Goal: Task Accomplishment & Management: Manage account settings

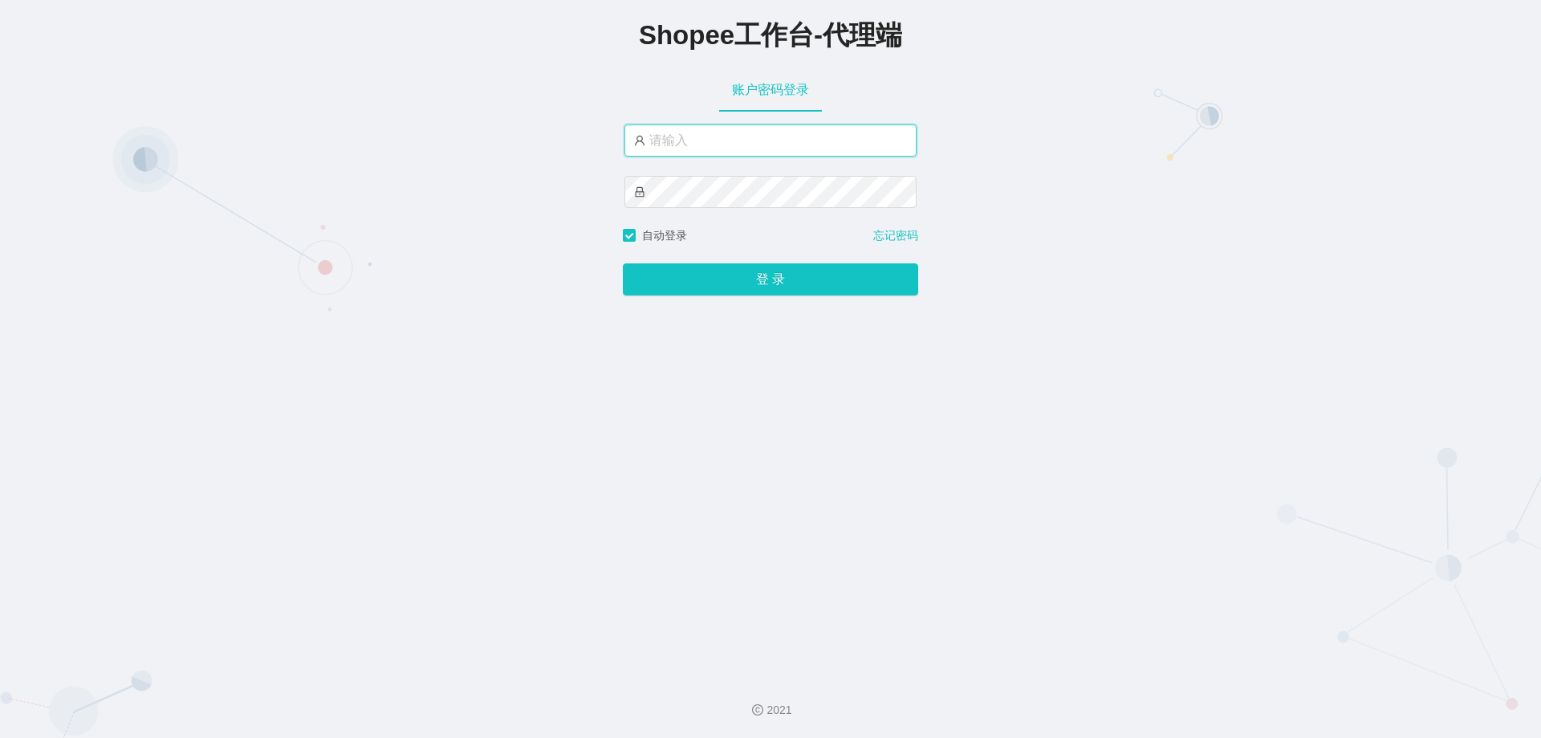
click at [694, 136] on input "text" at bounding box center [770, 140] width 292 height 32
paste input "xjp805"
type input "xjp805"
click at [623, 263] on button "登 录" at bounding box center [770, 279] width 295 height 32
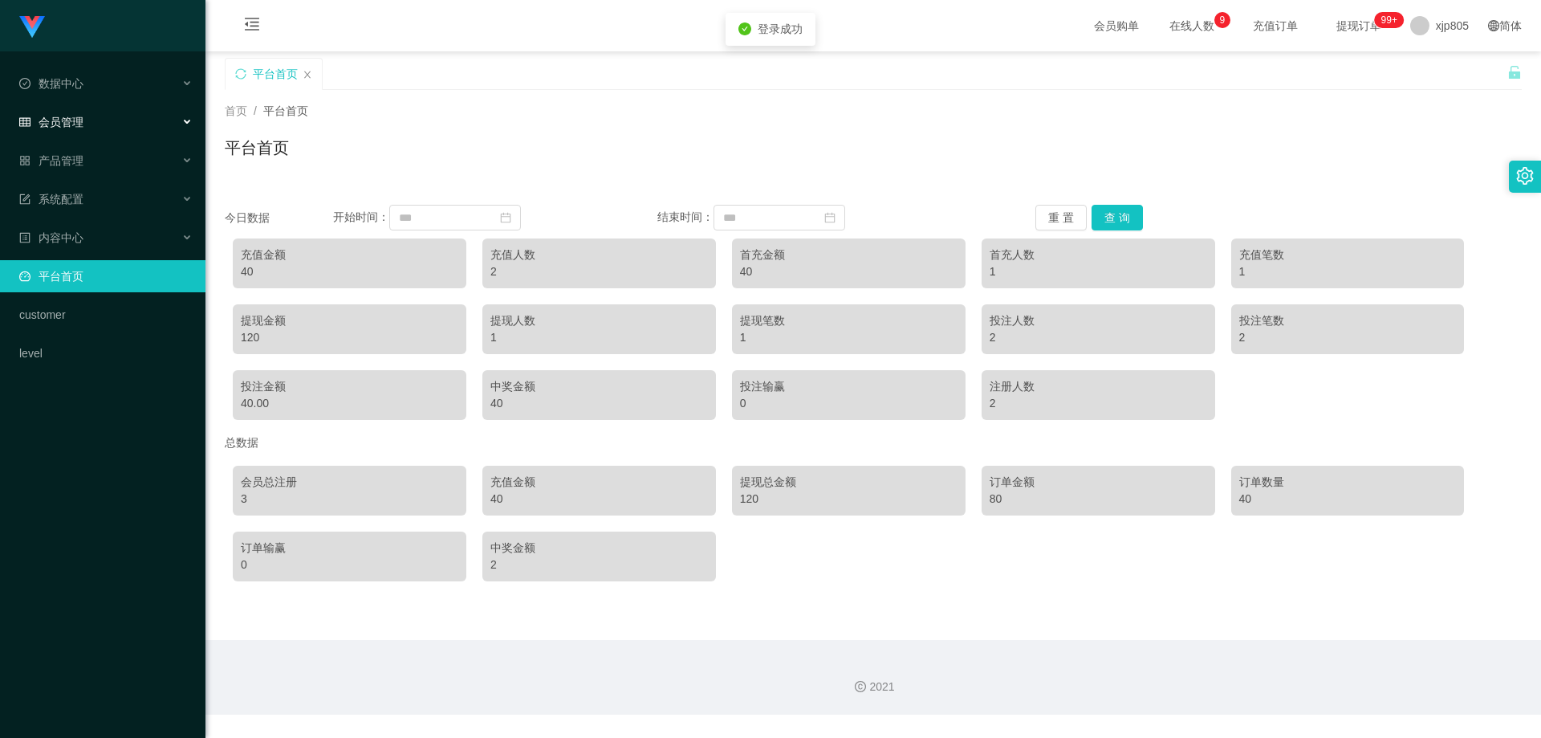
click at [67, 118] on span "会员管理" at bounding box center [51, 122] width 64 height 13
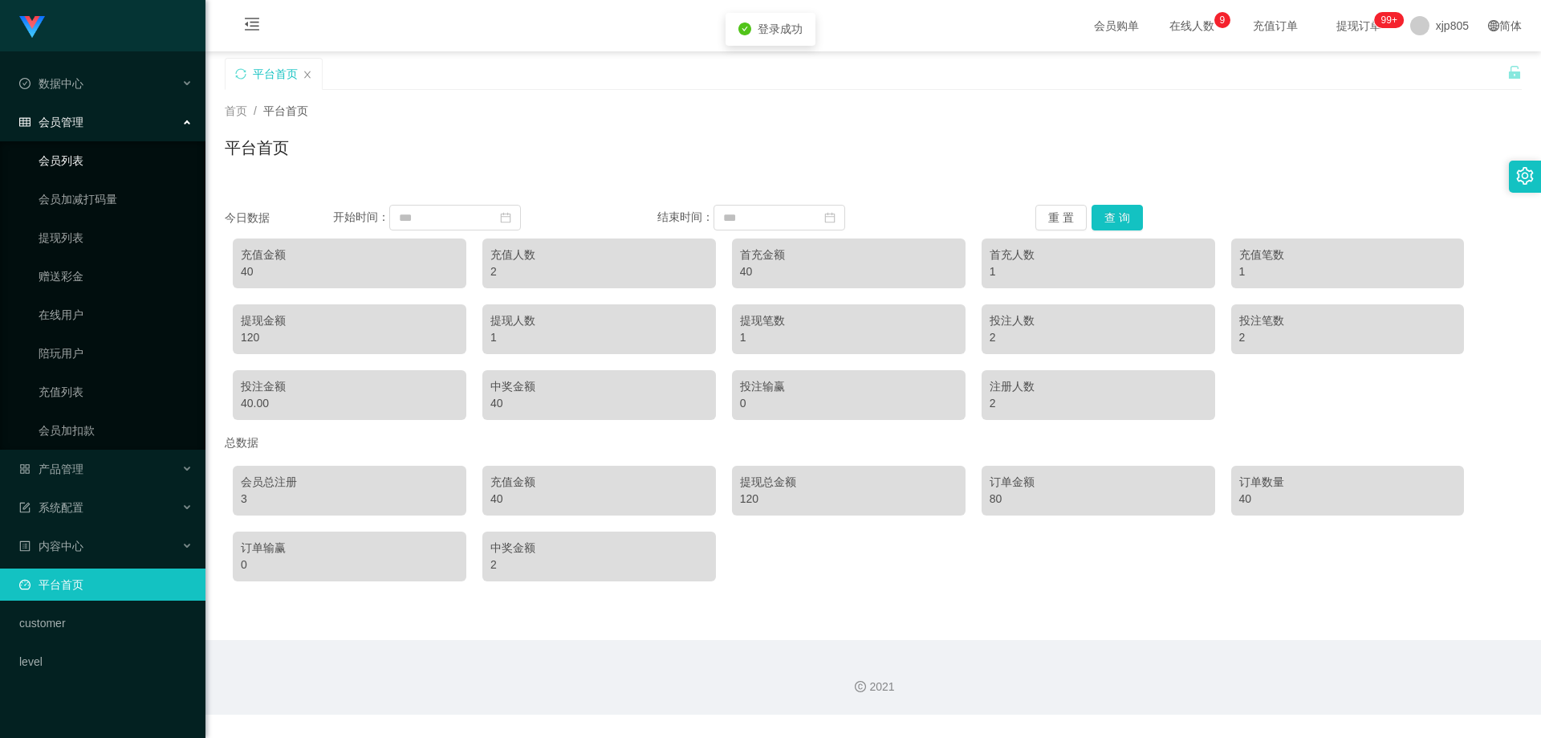
click at [72, 156] on link "会员列表" at bounding box center [116, 160] width 154 height 32
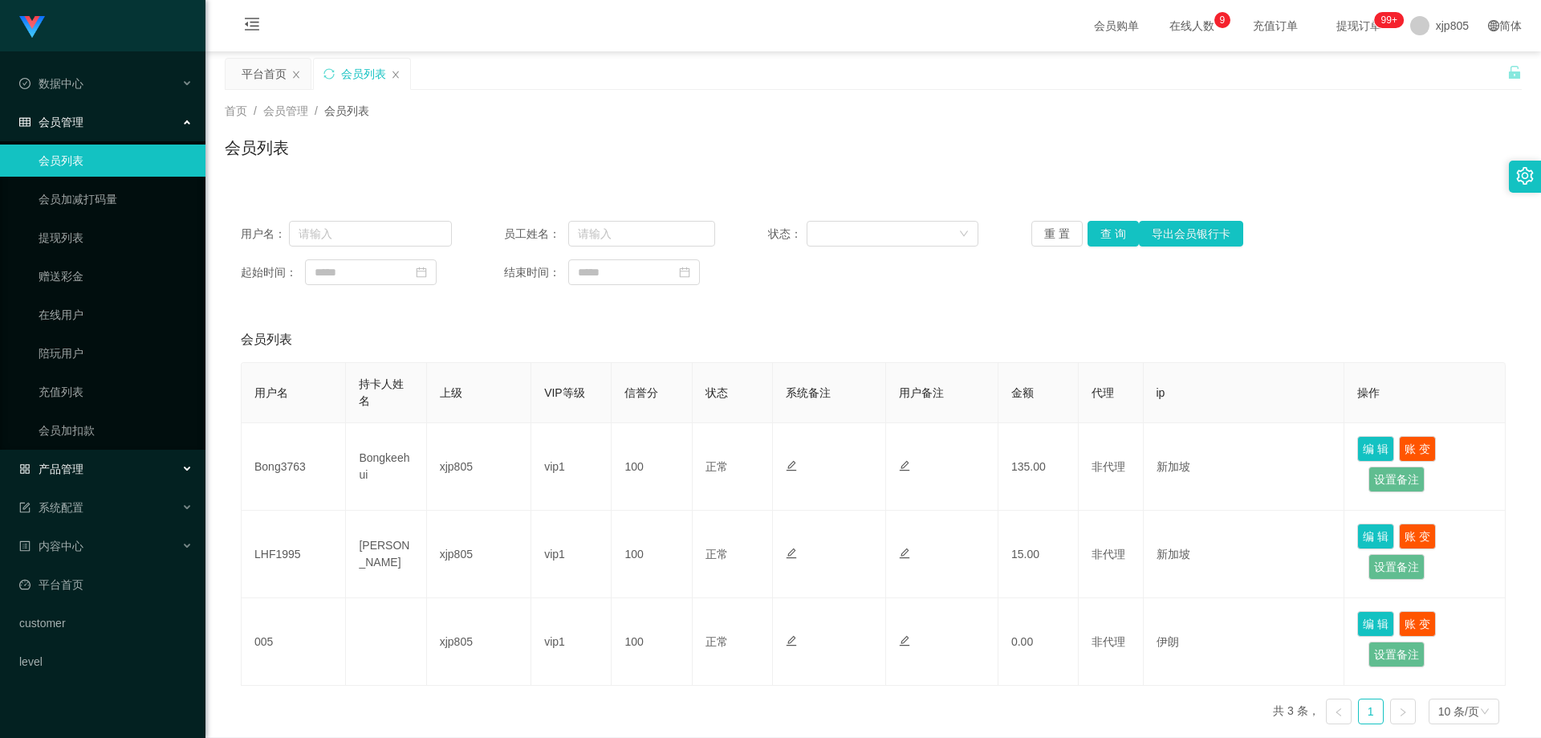
click at [83, 465] on div "产品管理" at bounding box center [102, 469] width 205 height 32
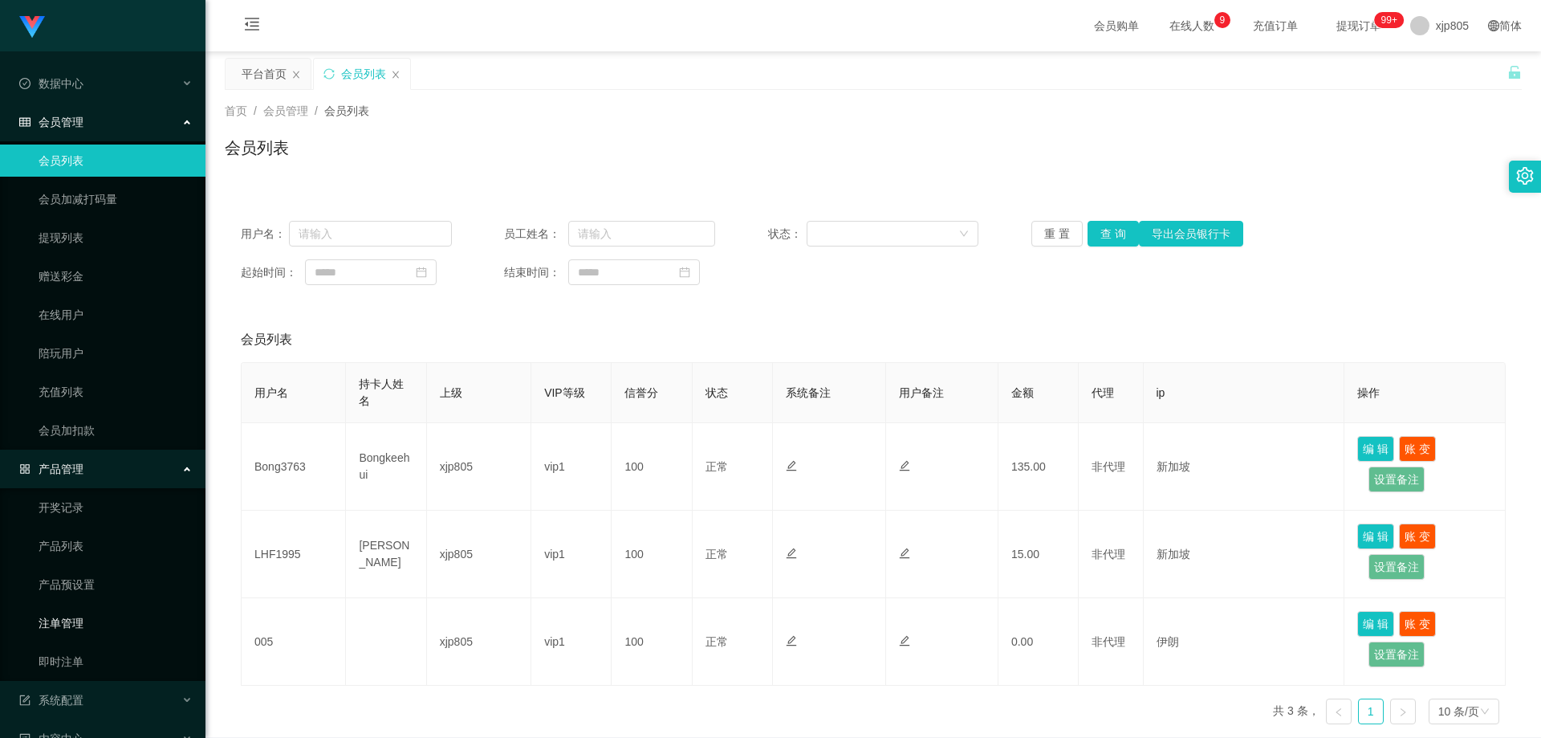
click at [86, 628] on link "注单管理" at bounding box center [116, 623] width 154 height 32
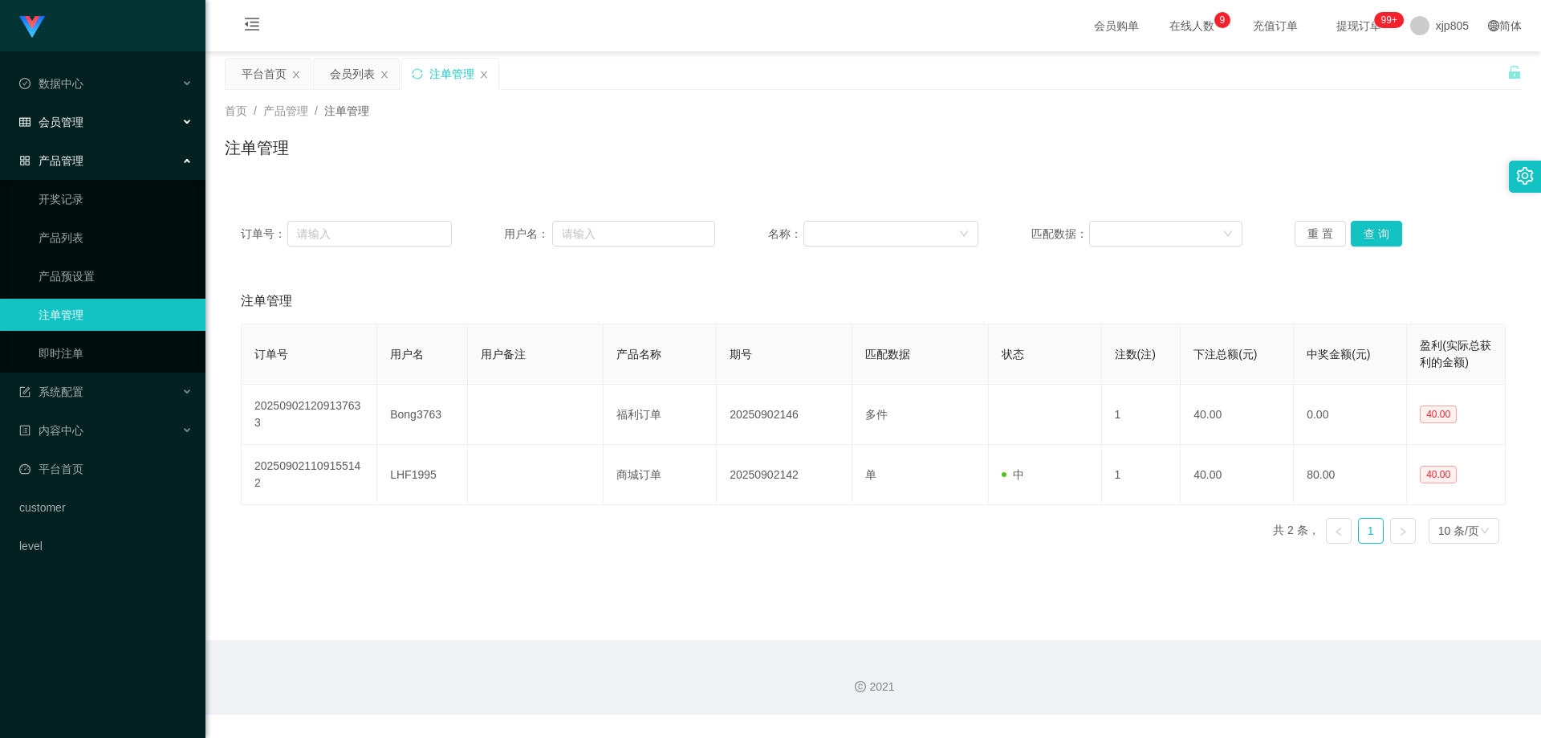
click at [84, 129] on div "会员管理" at bounding box center [102, 122] width 205 height 32
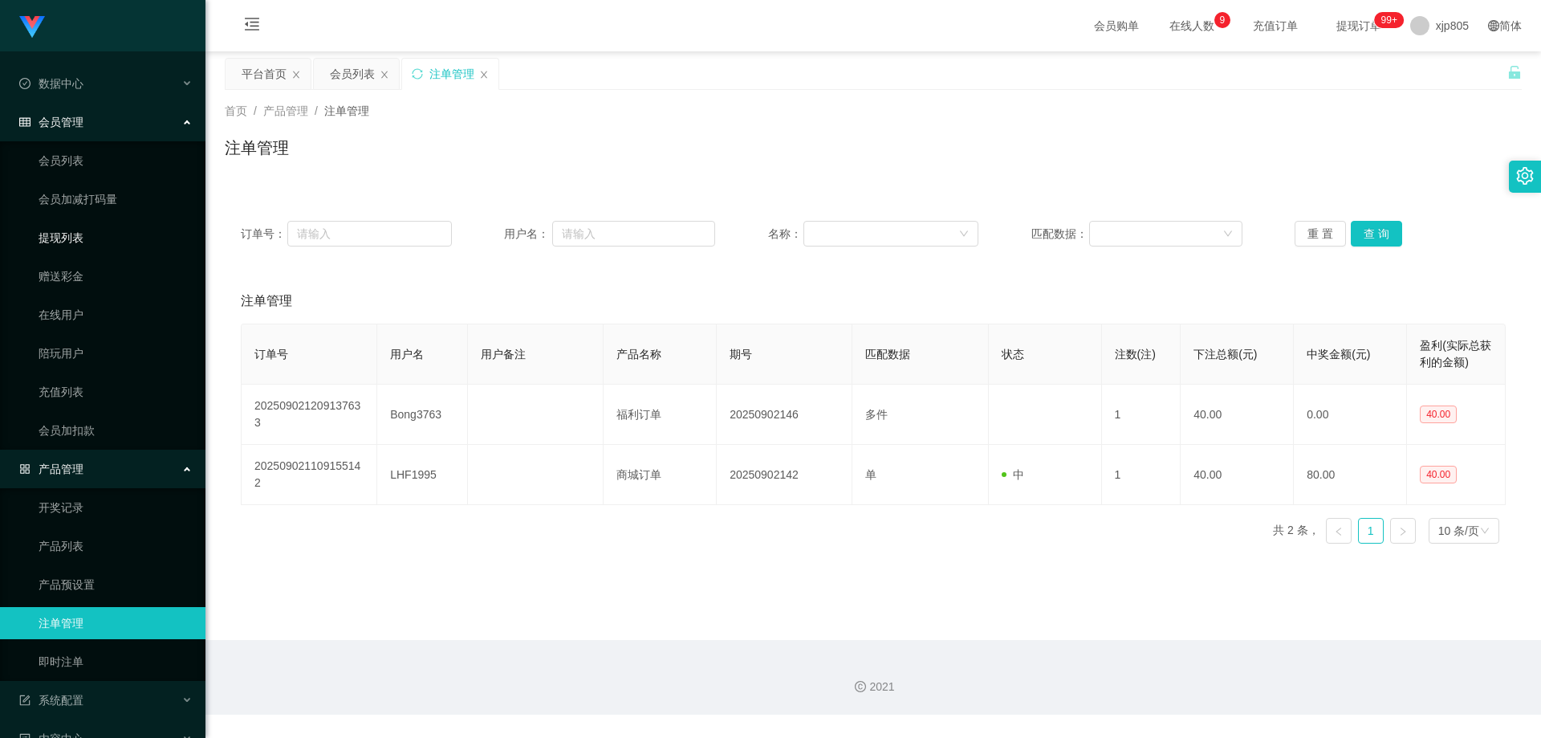
click at [75, 229] on link "提现列表" at bounding box center [116, 238] width 154 height 32
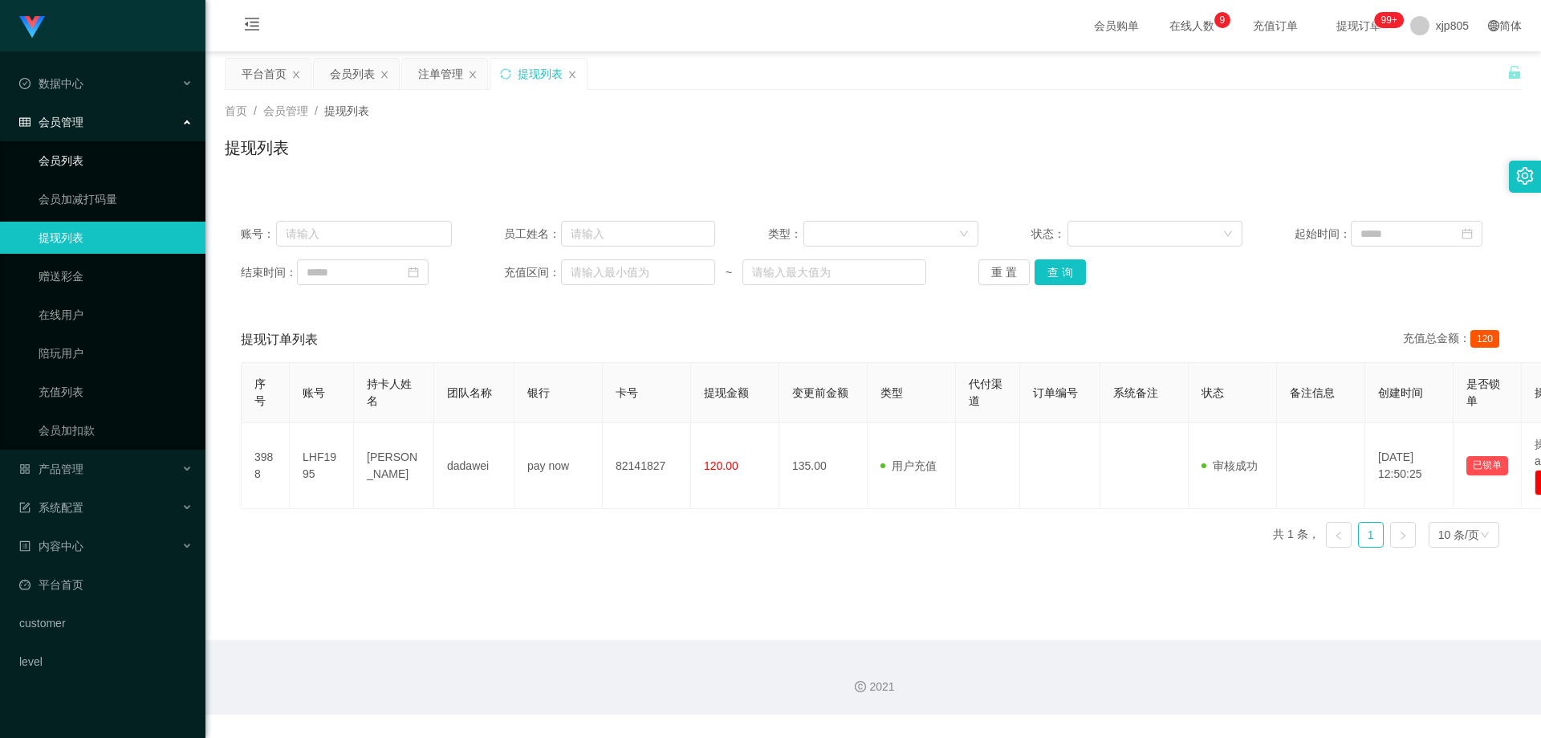
click at [73, 169] on link "会员列表" at bounding box center [116, 160] width 154 height 32
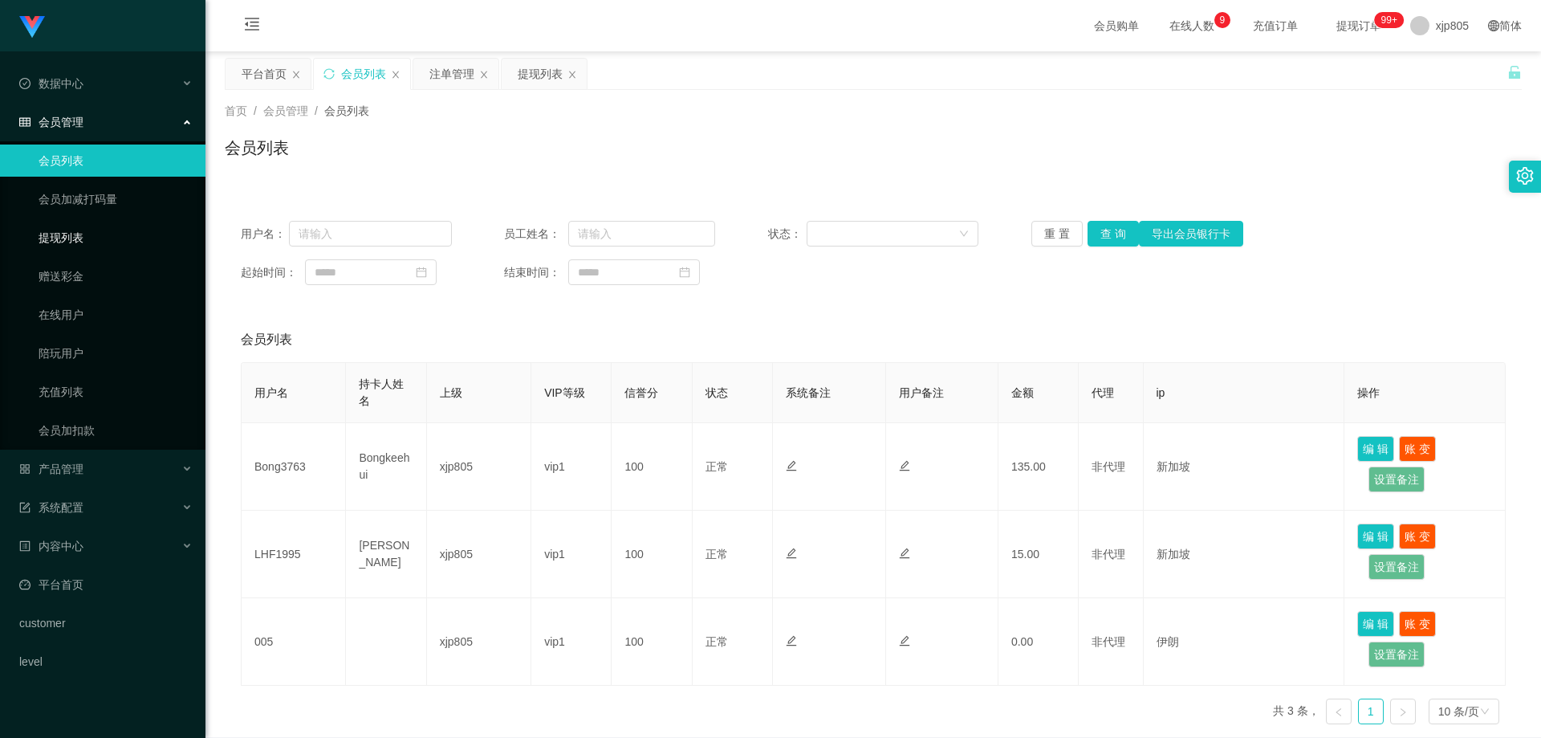
click at [59, 228] on link "提现列表" at bounding box center [116, 238] width 154 height 32
